Goal: Task Accomplishment & Management: Manage account settings

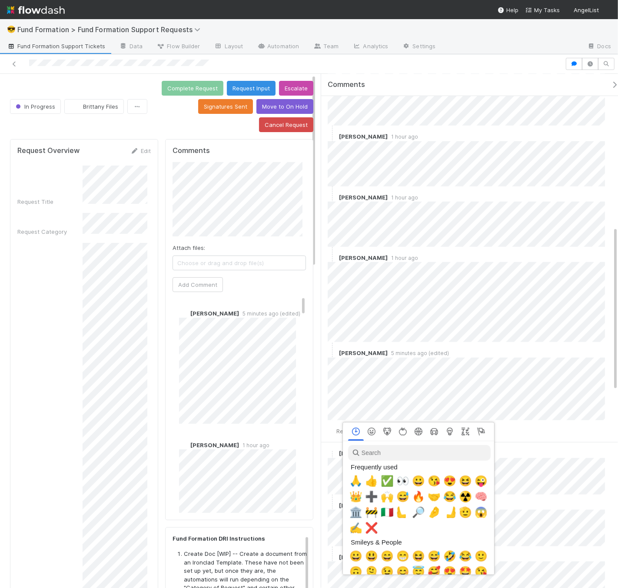
scroll to position [0, 3]
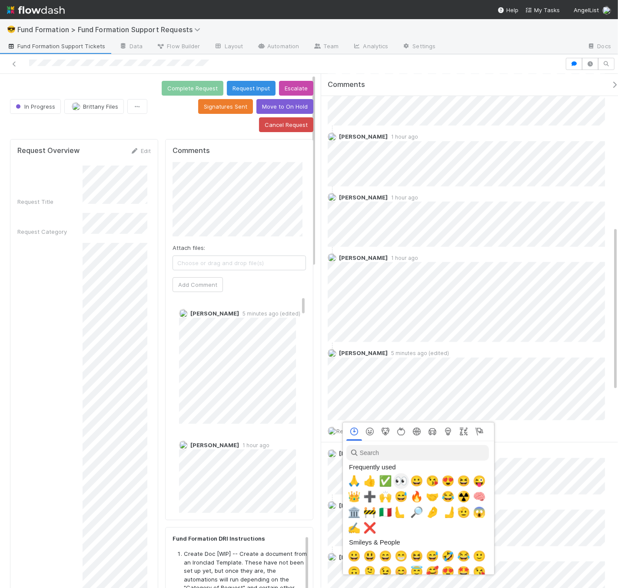
click at [396, 485] on span "👀" at bounding box center [401, 481] width 13 height 12
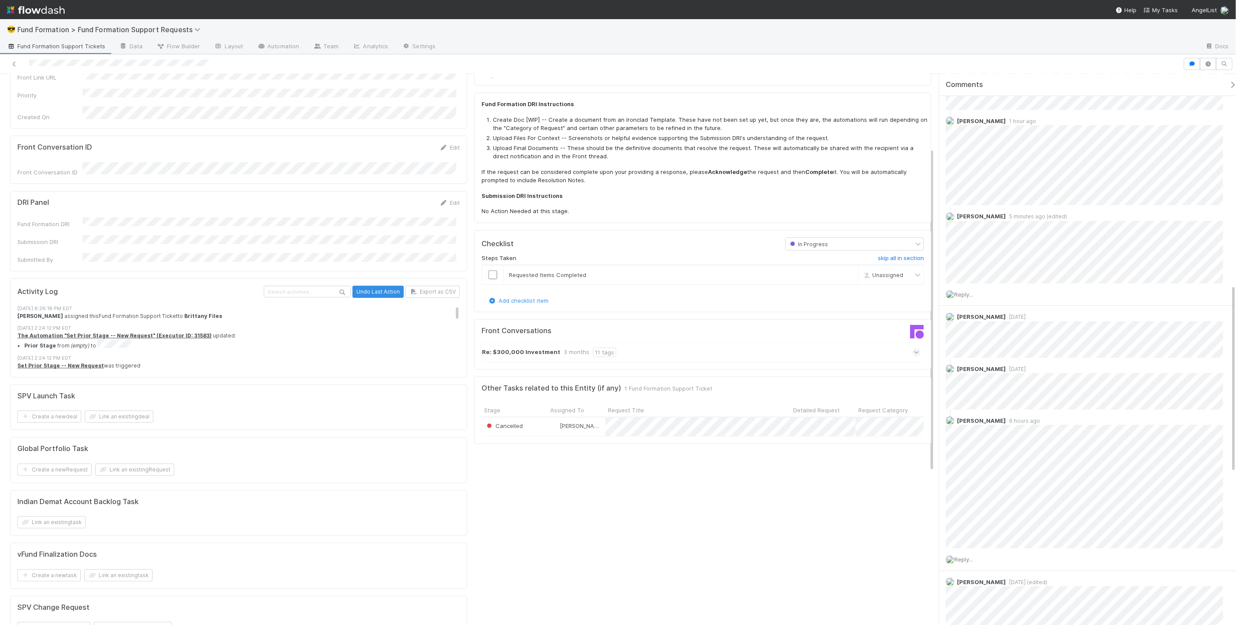
scroll to position [0, 0]
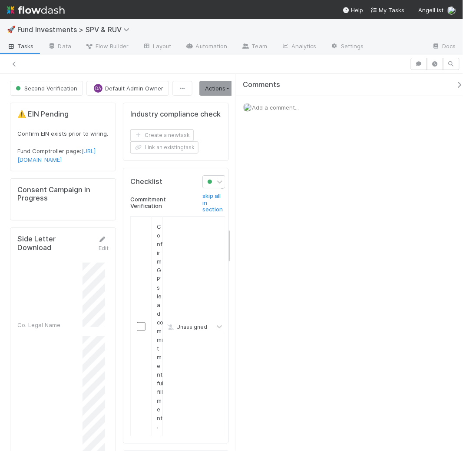
scroll to position [336, 0]
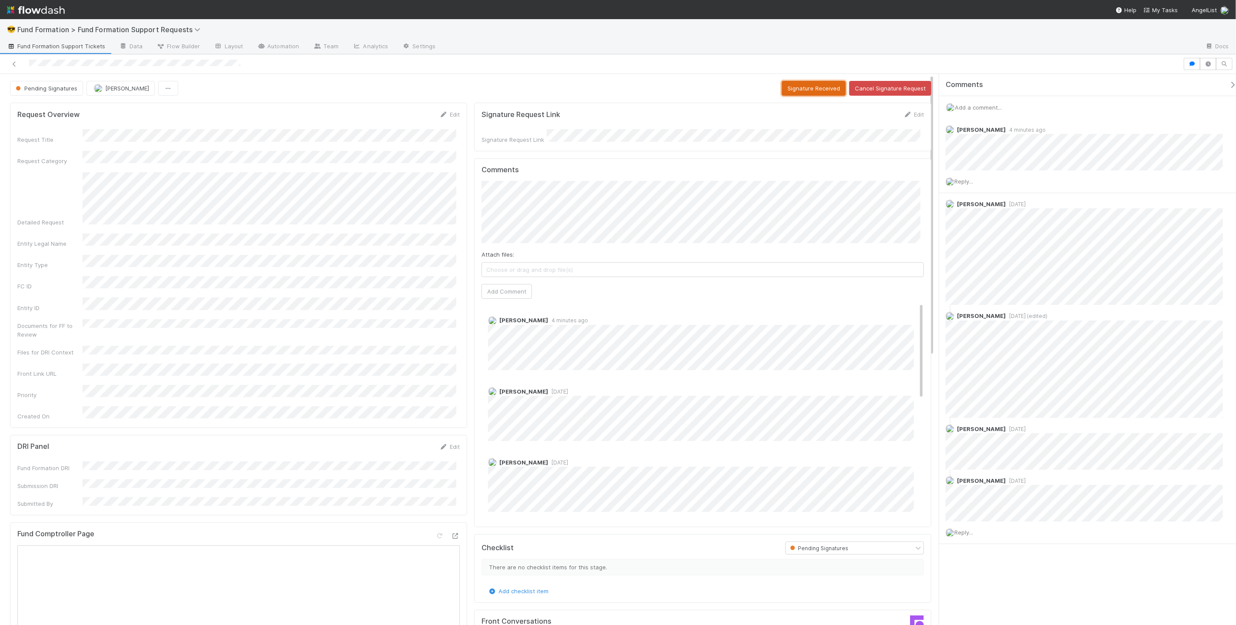
click at [806, 87] on button "Signature Received" at bounding box center [814, 88] width 64 height 15
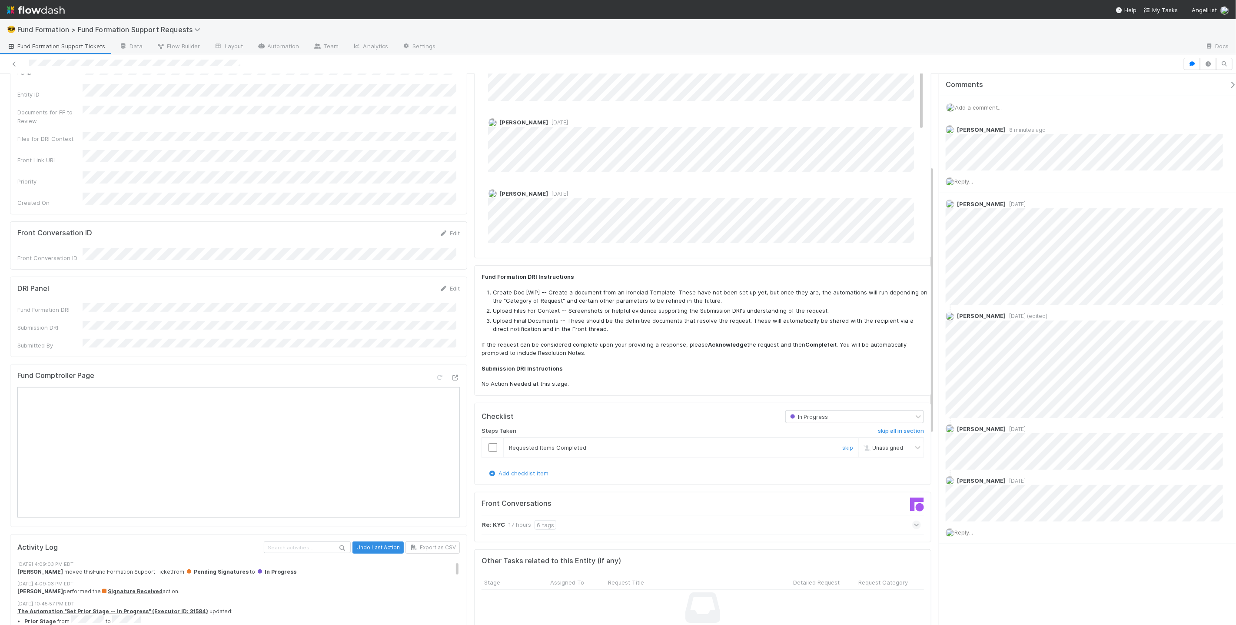
scroll to position [276, 0]
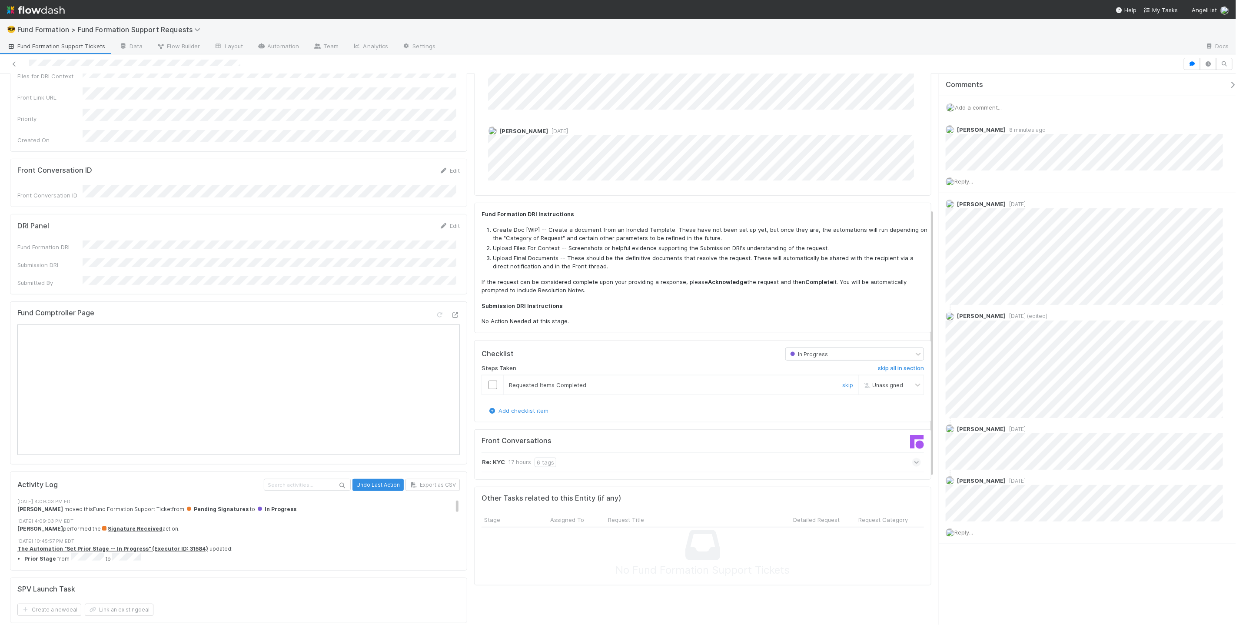
click at [492, 382] on input "checkbox" at bounding box center [493, 384] width 9 height 9
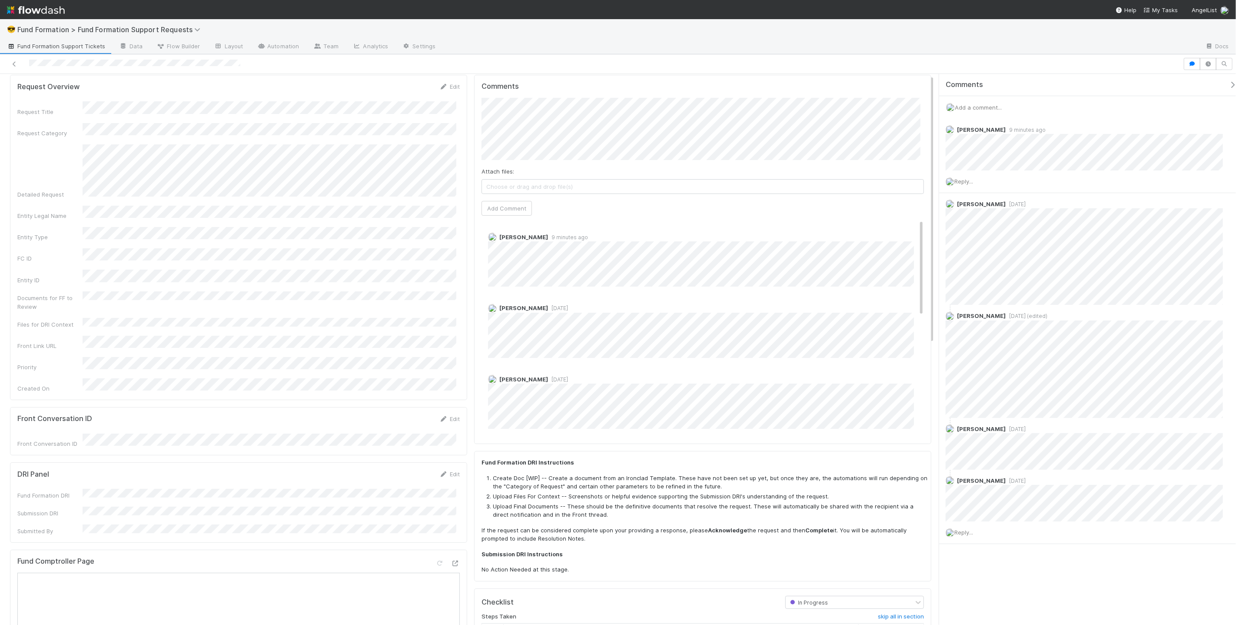
scroll to position [0, 0]
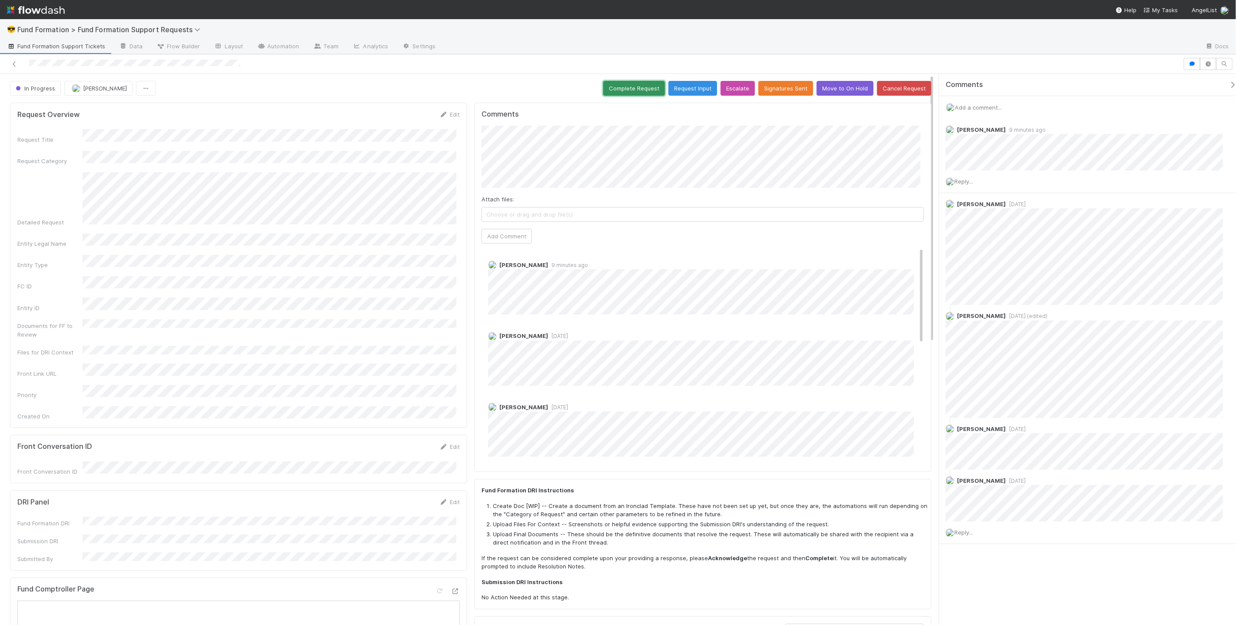
click at [622, 86] on button "Complete Request" at bounding box center [634, 88] width 62 height 15
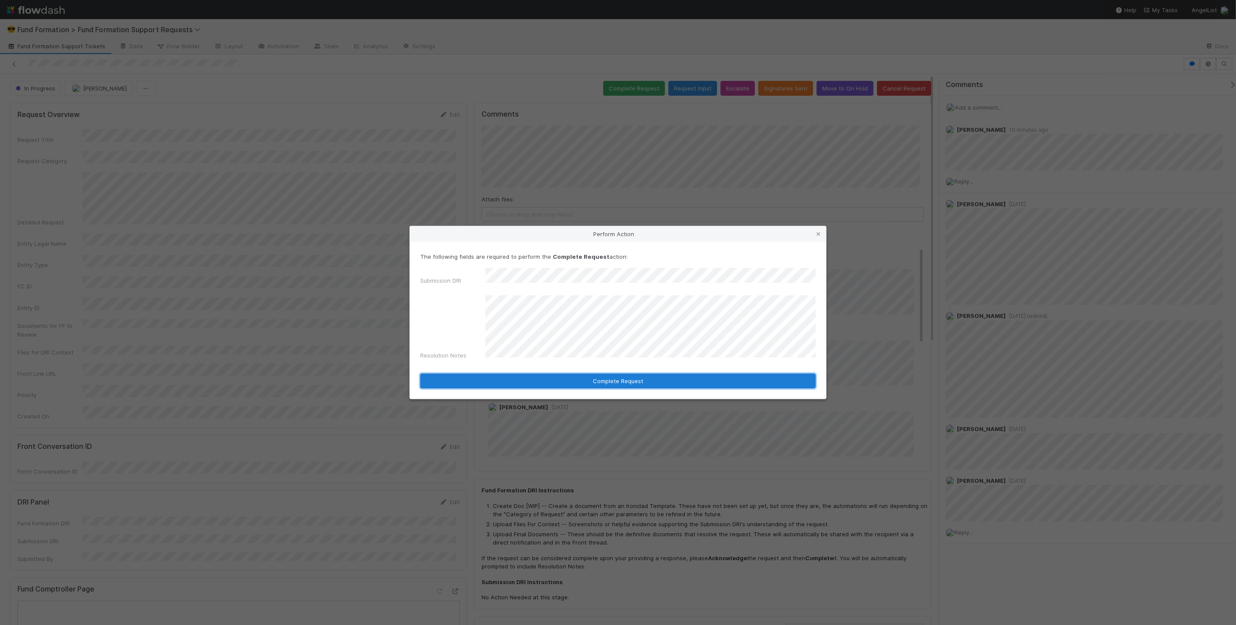
click at [611, 375] on button "Complete Request" at bounding box center [618, 380] width 396 height 15
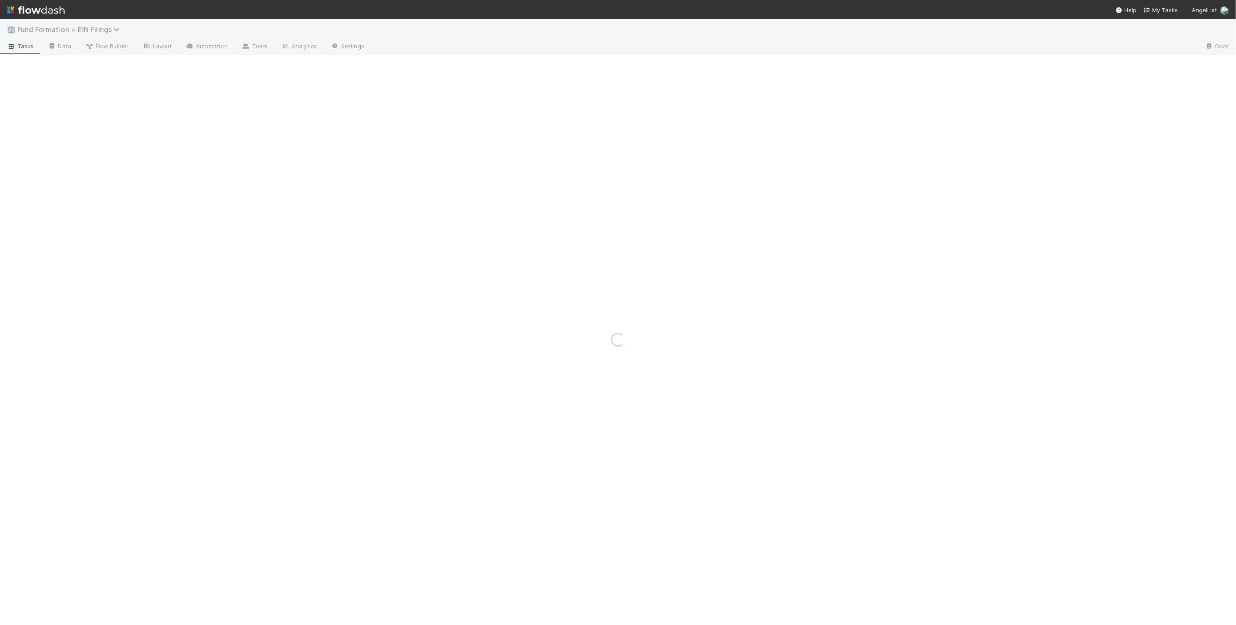
click at [111, 28] on span "Fund Formation > EIN Filings" at bounding box center [70, 29] width 106 height 9
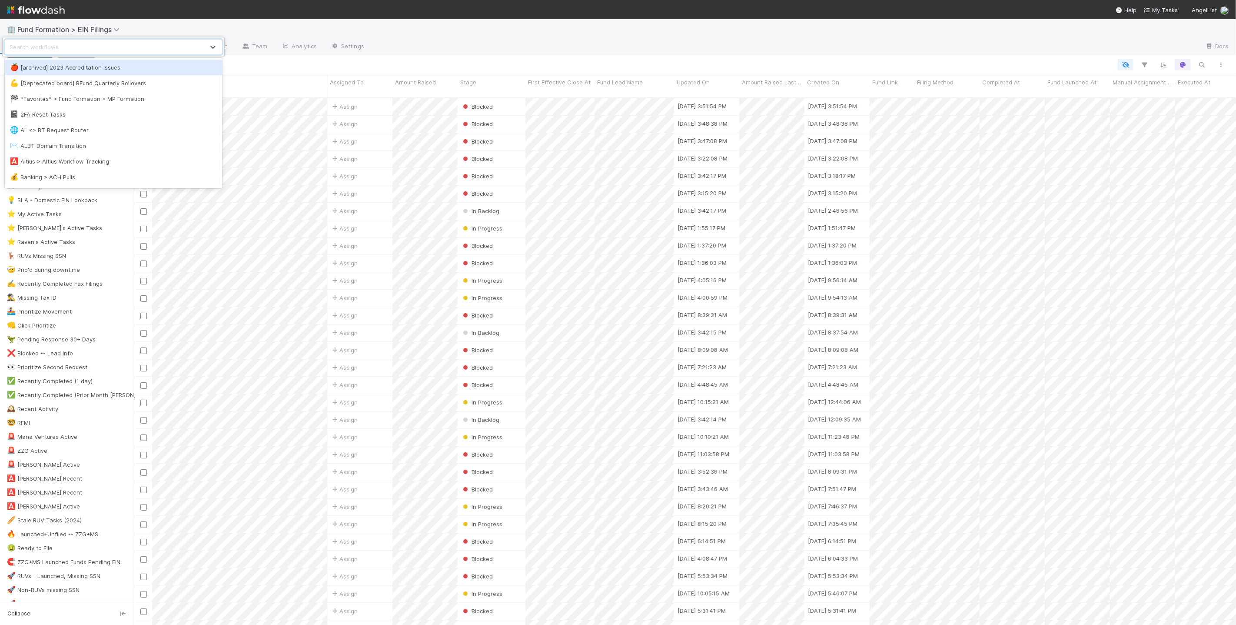
scroll to position [527, 1094]
type input "support"
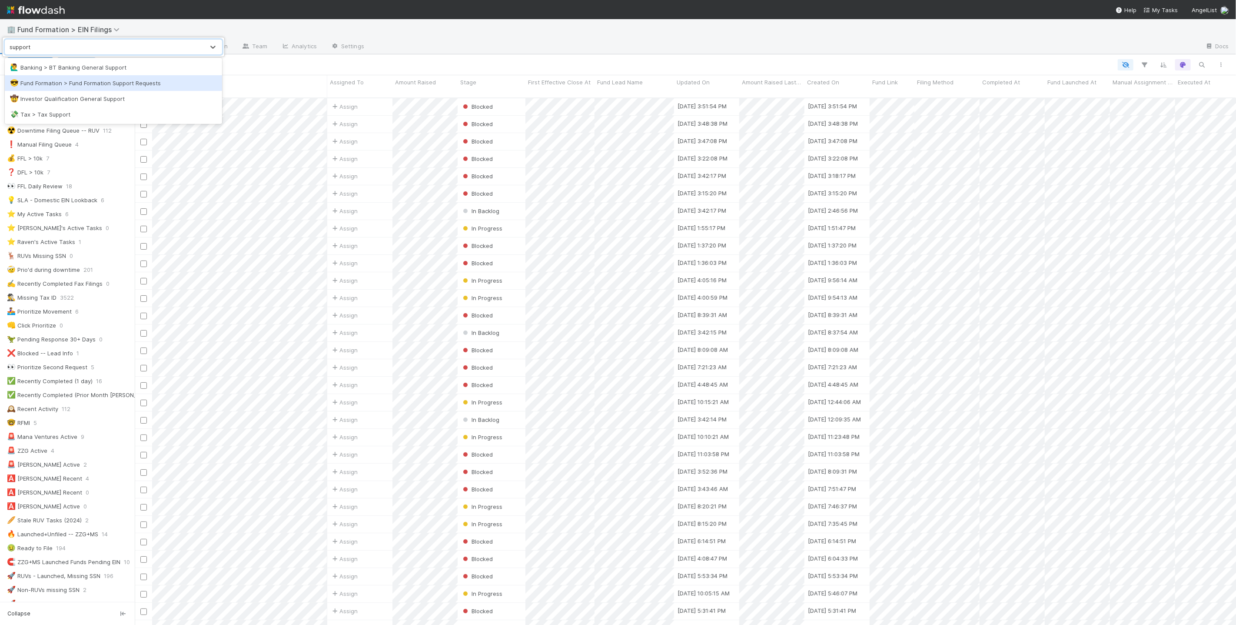
click at [204, 75] on div "😎 Fund Formation > Fund Formation Support Requests" at bounding box center [113, 83] width 217 height 16
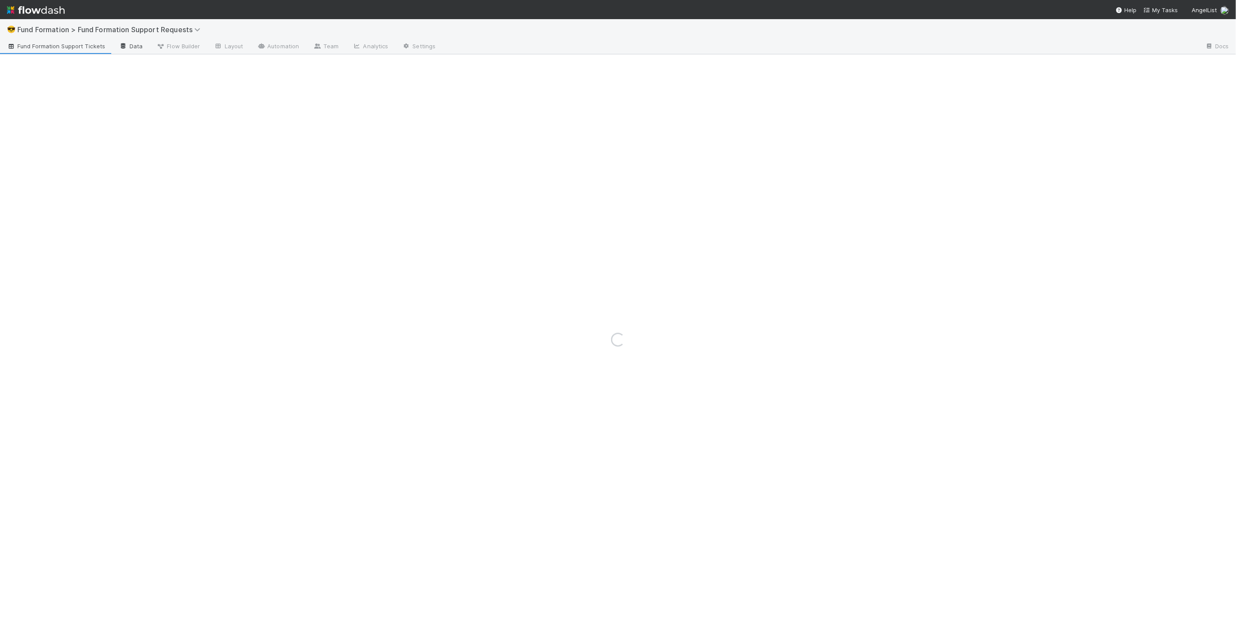
click at [133, 49] on link "Data" at bounding box center [130, 47] width 37 height 14
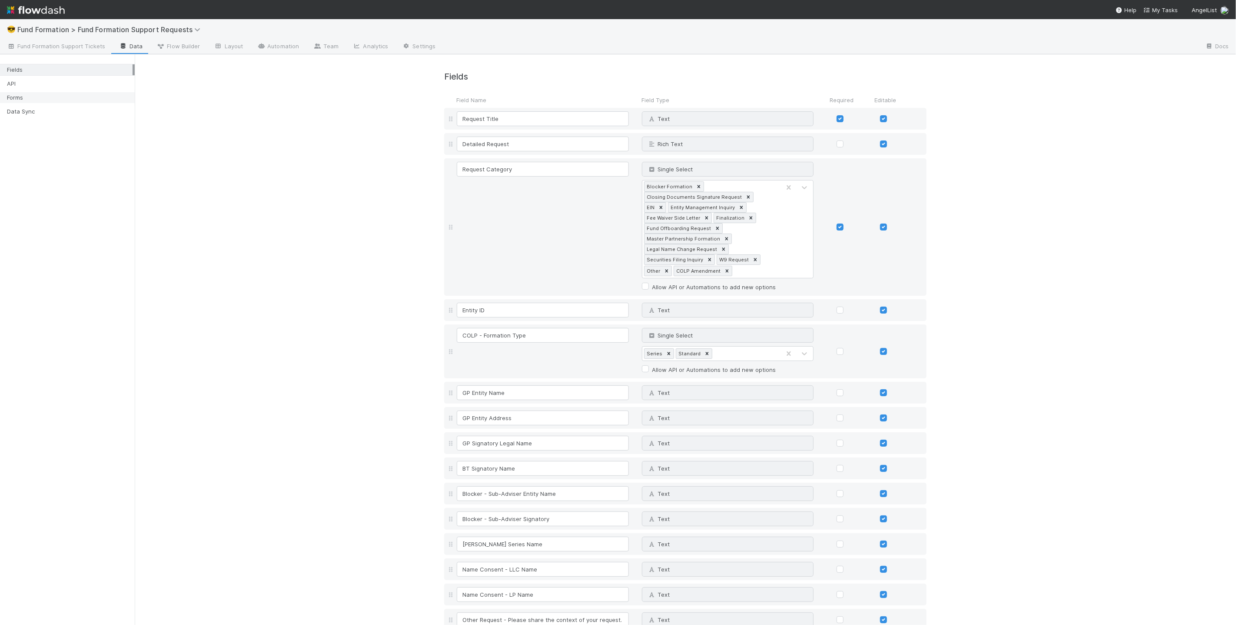
click at [54, 98] on div "Forms" at bounding box center [70, 97] width 126 height 11
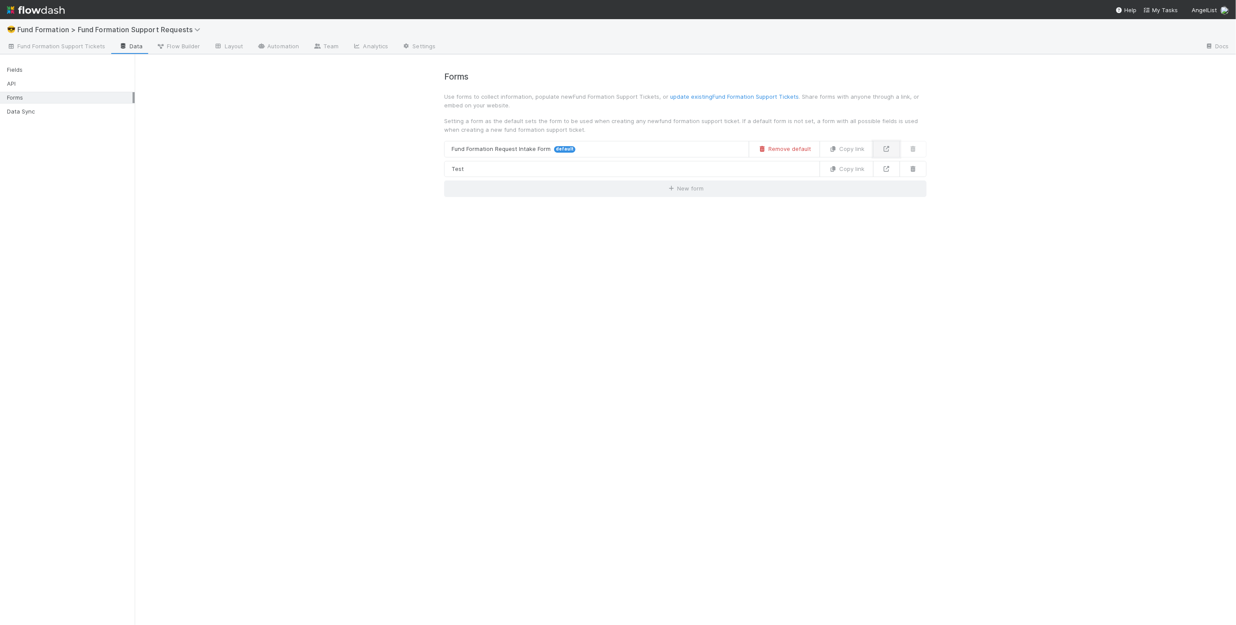
click at [883, 146] on icon at bounding box center [886, 149] width 9 height 6
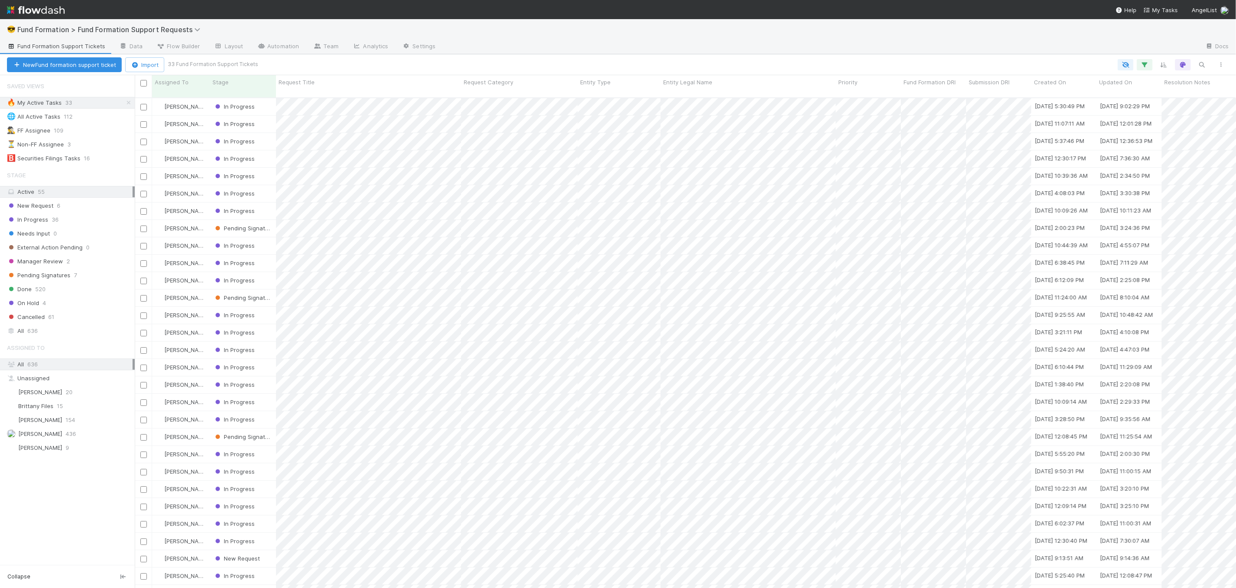
scroll to position [490, 1094]
click at [61, 120] on div "🌐 All Active Tasks 112" at bounding box center [71, 116] width 128 height 11
